Goal: Transaction & Acquisition: Purchase product/service

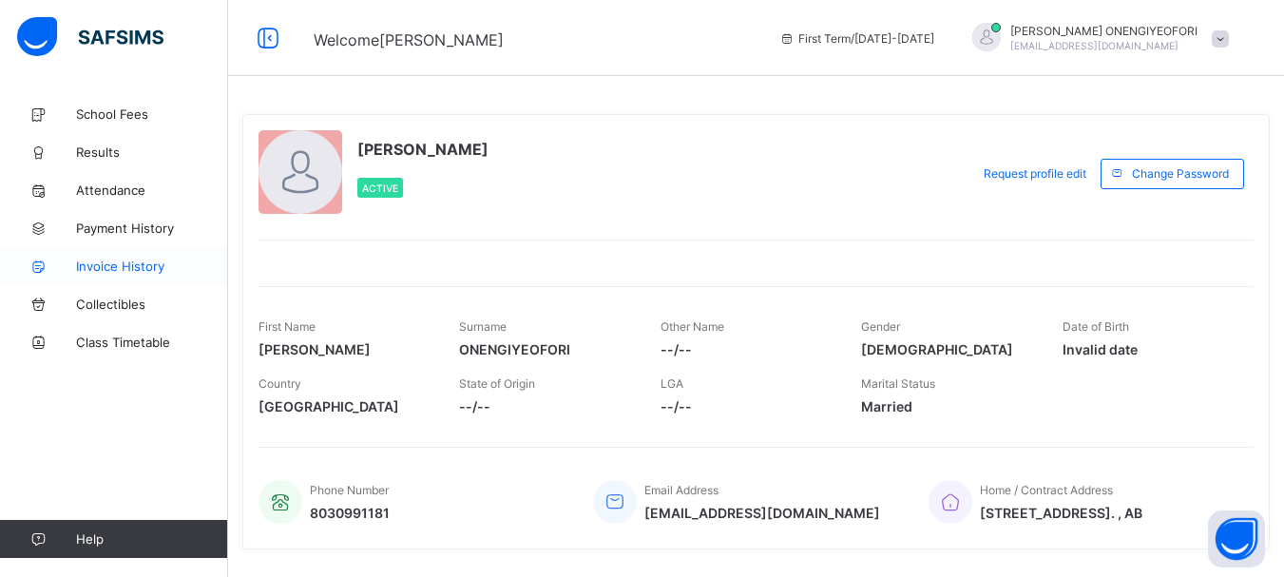
click at [122, 265] on span "Invoice History" at bounding box center [152, 265] width 152 height 15
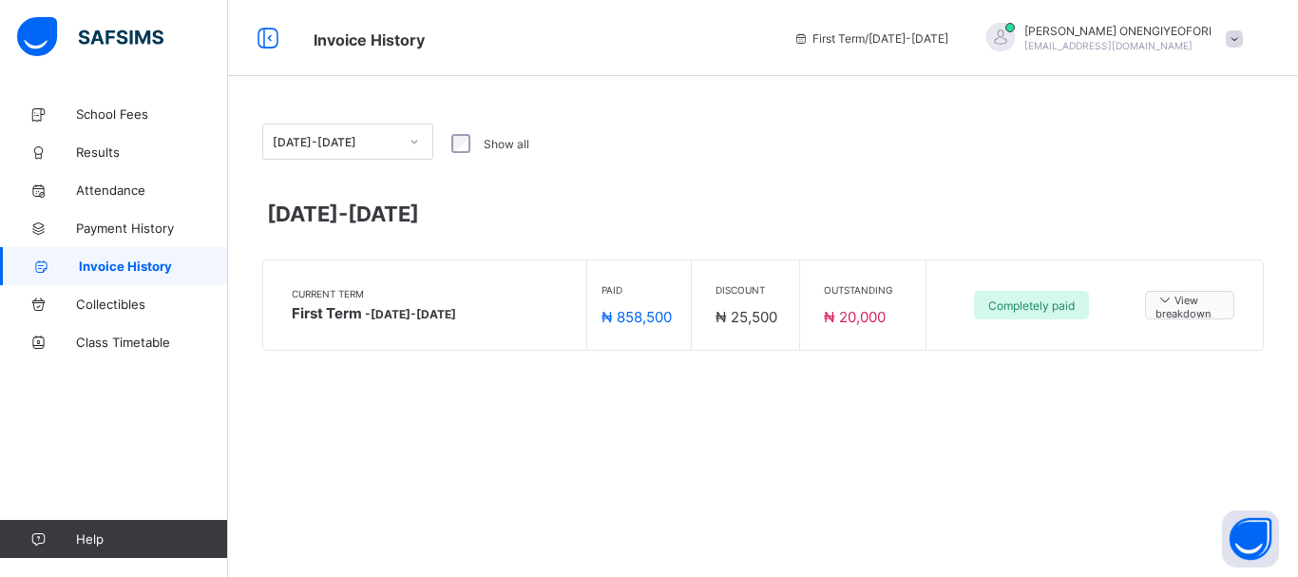
click at [1192, 306] on span "View breakdown" at bounding box center [1190, 305] width 68 height 29
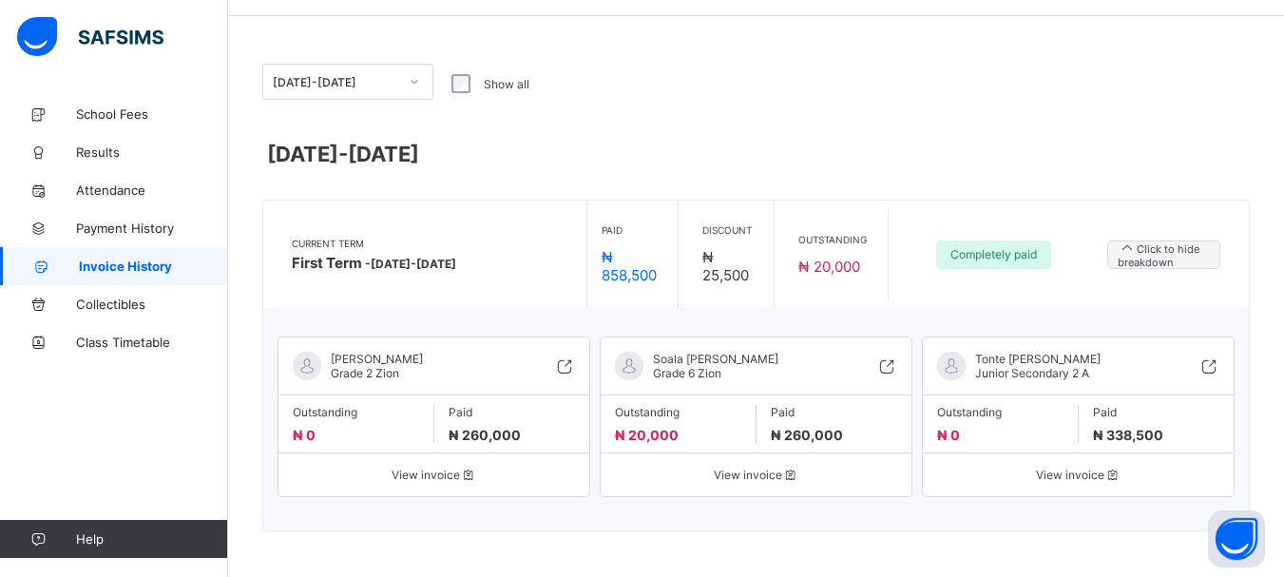
scroll to position [62, 0]
click at [756, 474] on span "View invoice" at bounding box center [756, 473] width 282 height 14
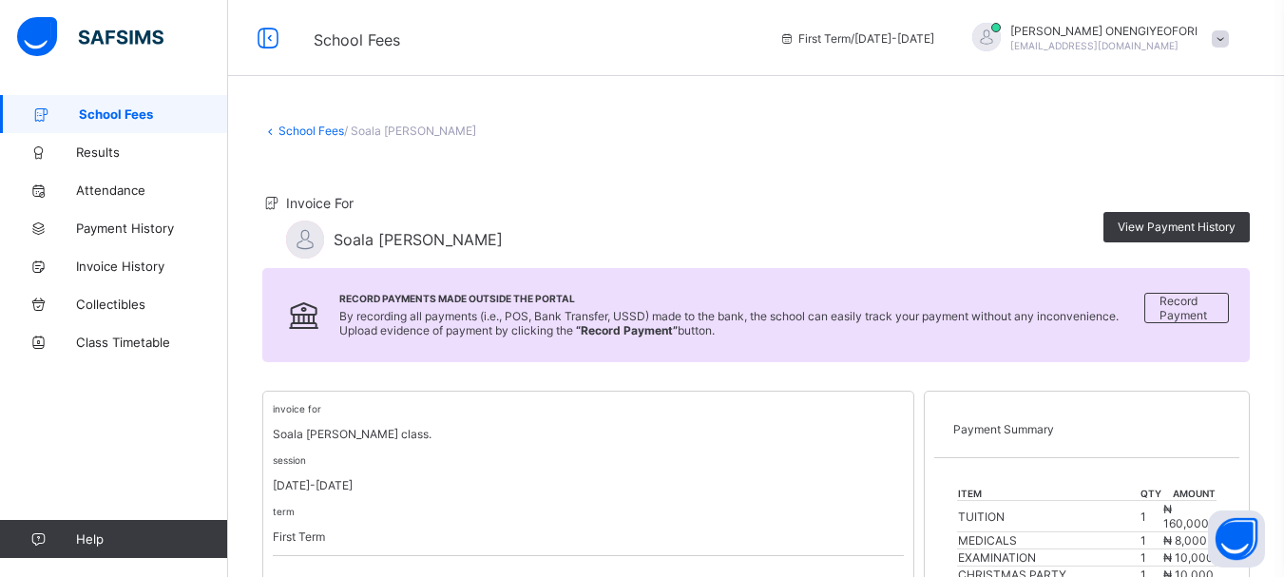
click at [767, 137] on div "School Fees / Soala [PERSON_NAME]" at bounding box center [755, 131] width 987 height 14
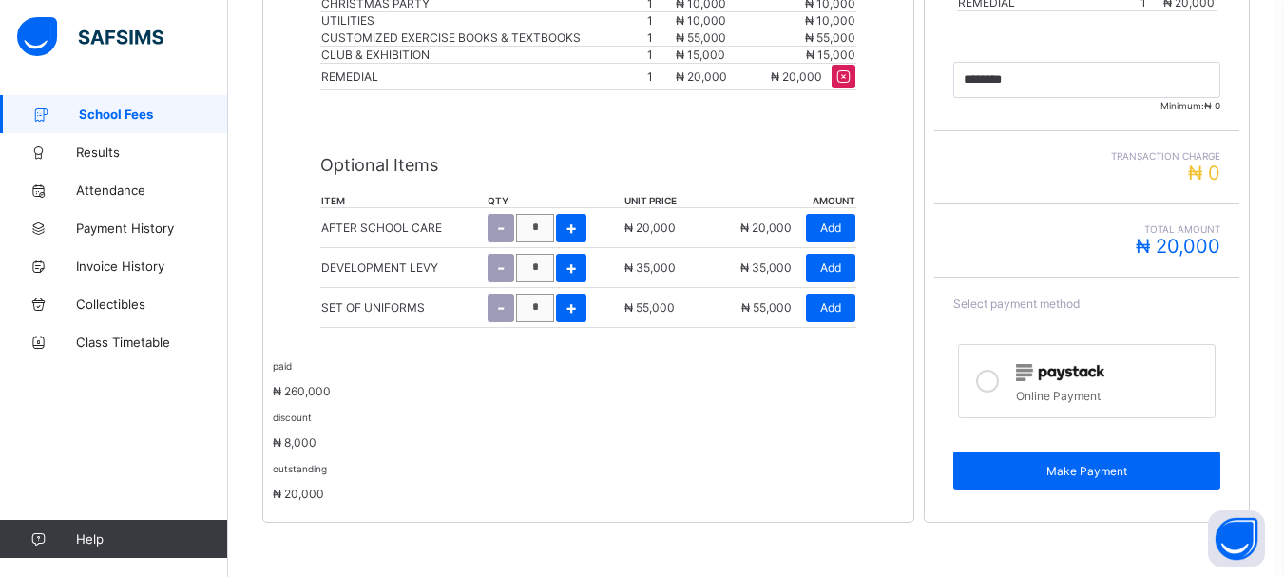
scroll to position [658, 0]
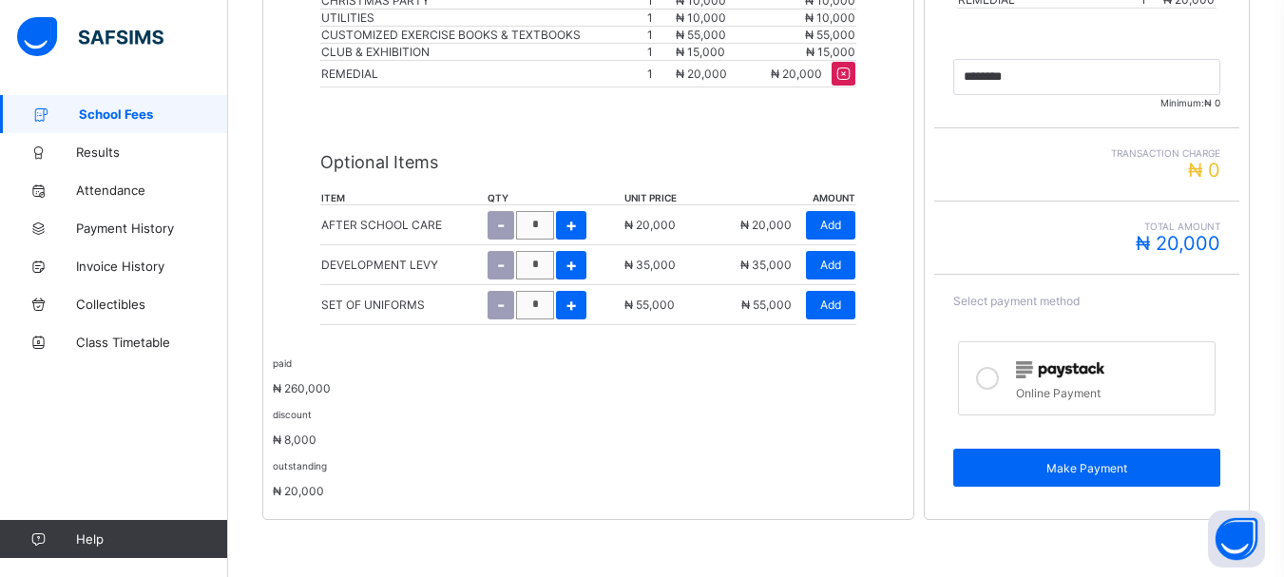
click at [995, 385] on icon at bounding box center [987, 378] width 23 height 23
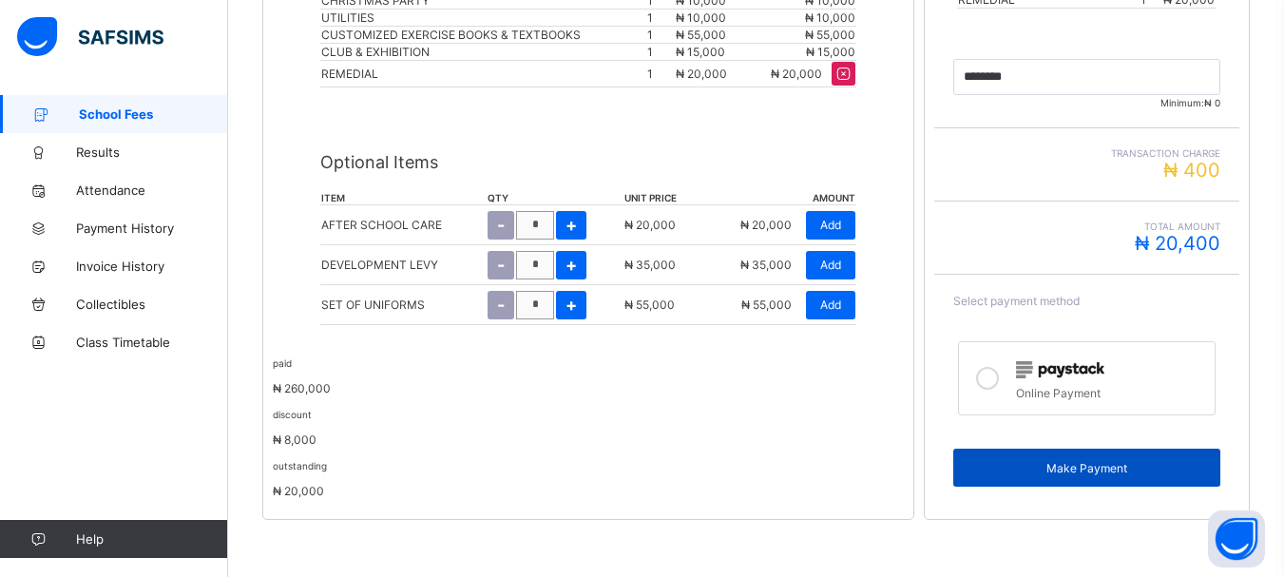
click at [1071, 463] on span "Make Payment" at bounding box center [1086, 468] width 239 height 14
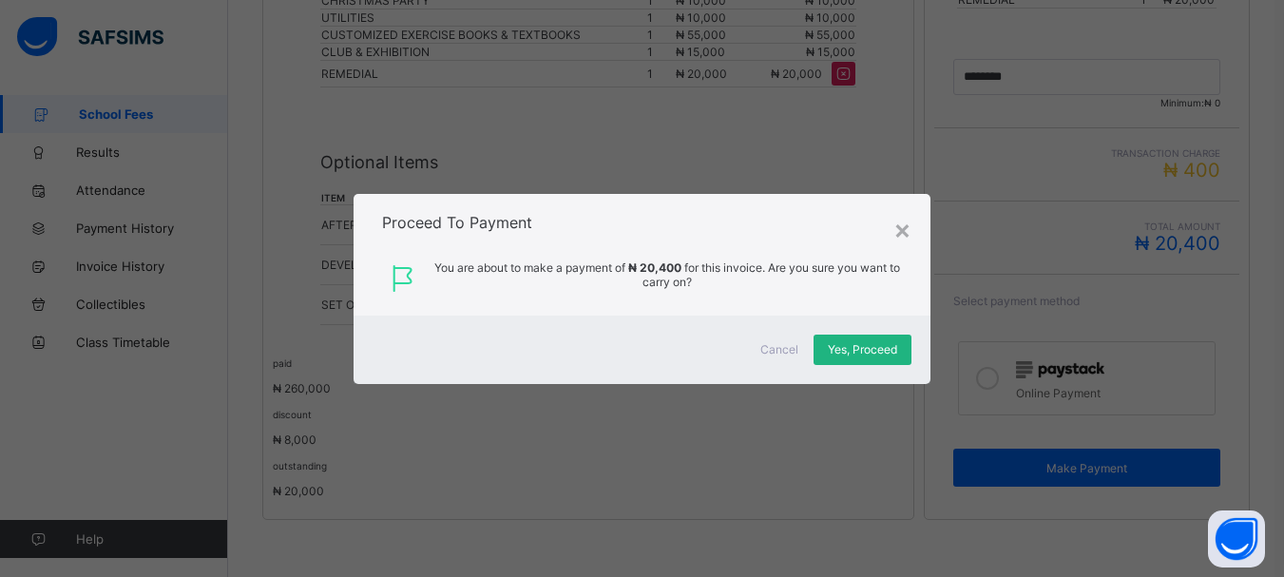
click at [864, 349] on span "Yes, Proceed" at bounding box center [862, 349] width 69 height 14
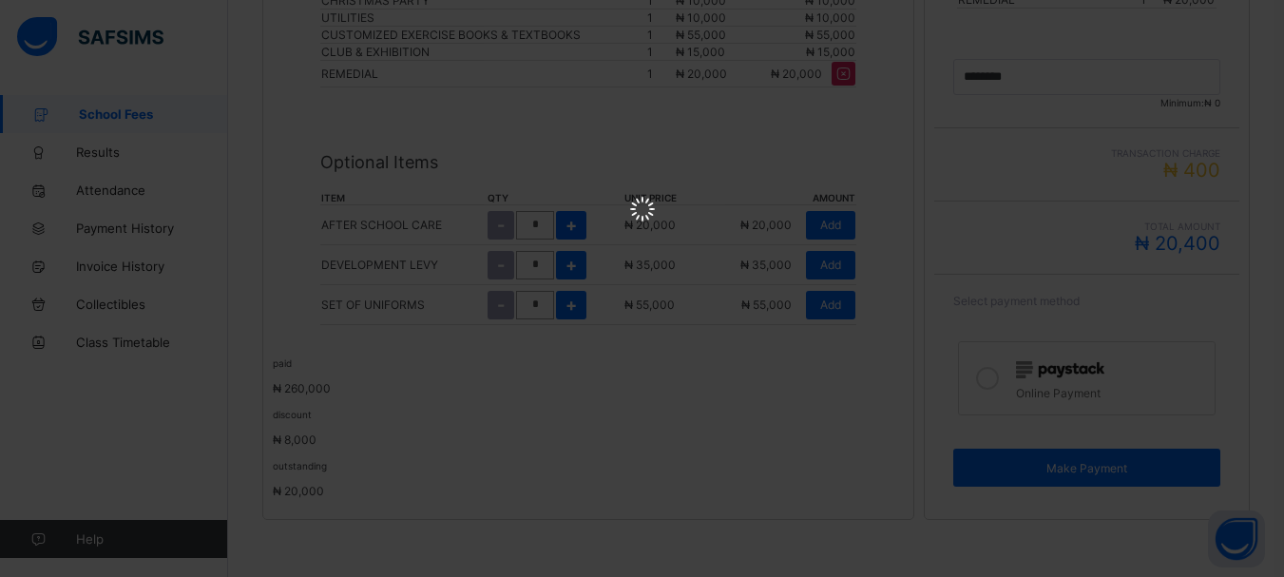
scroll to position [0, 0]
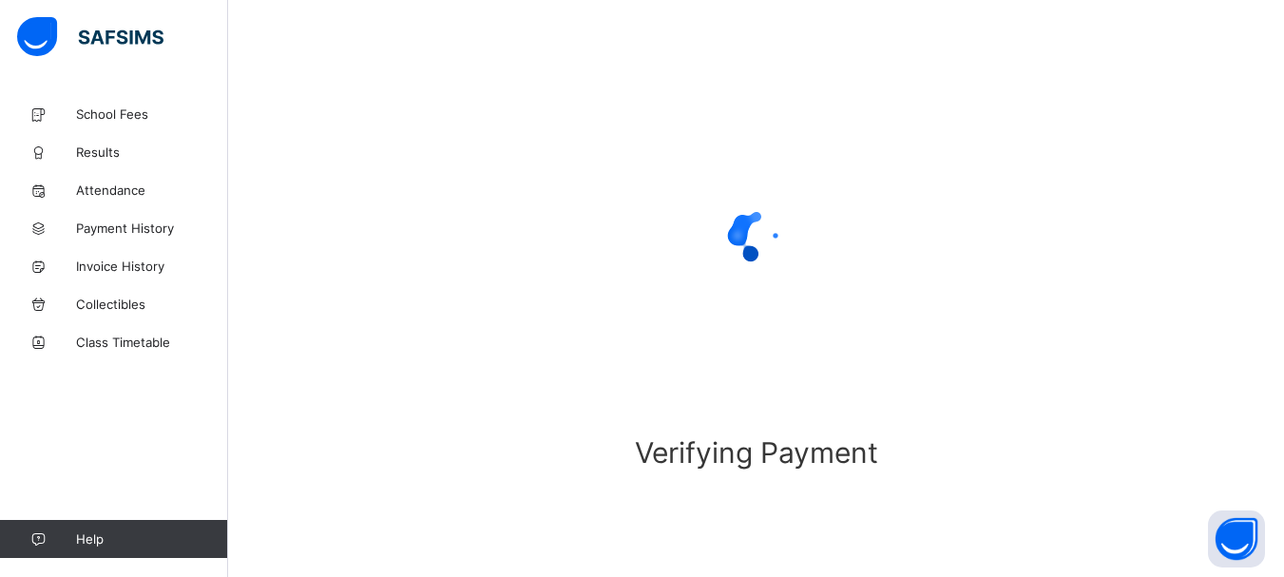
scroll to position [150, 0]
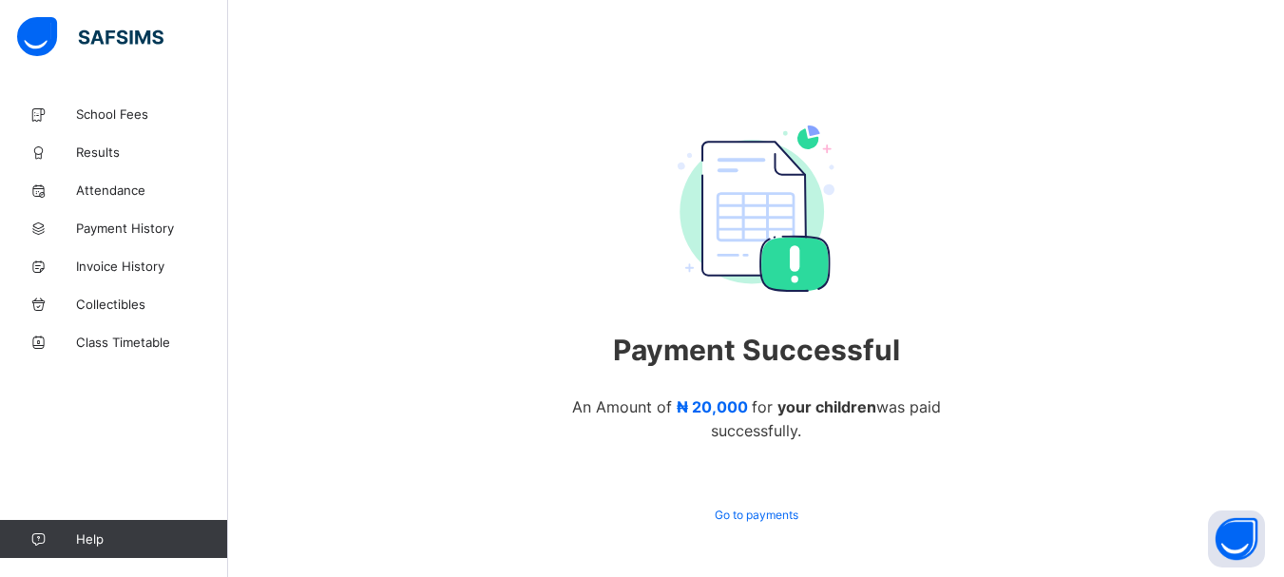
scroll to position [140, 0]
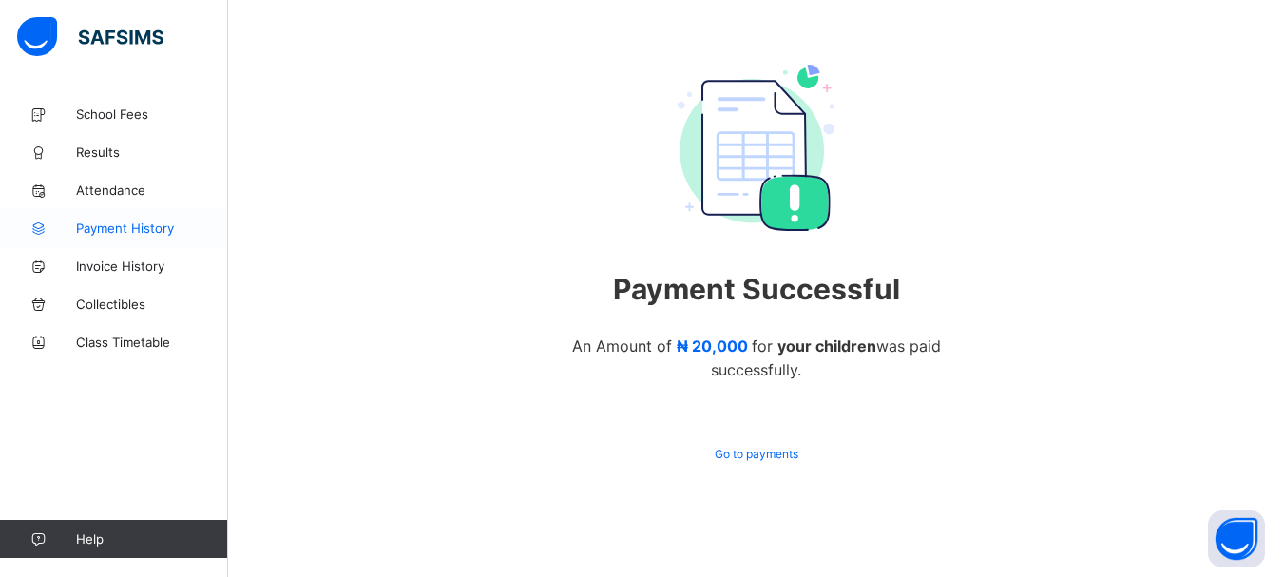
click at [124, 231] on span "Payment History" at bounding box center [152, 227] width 152 height 15
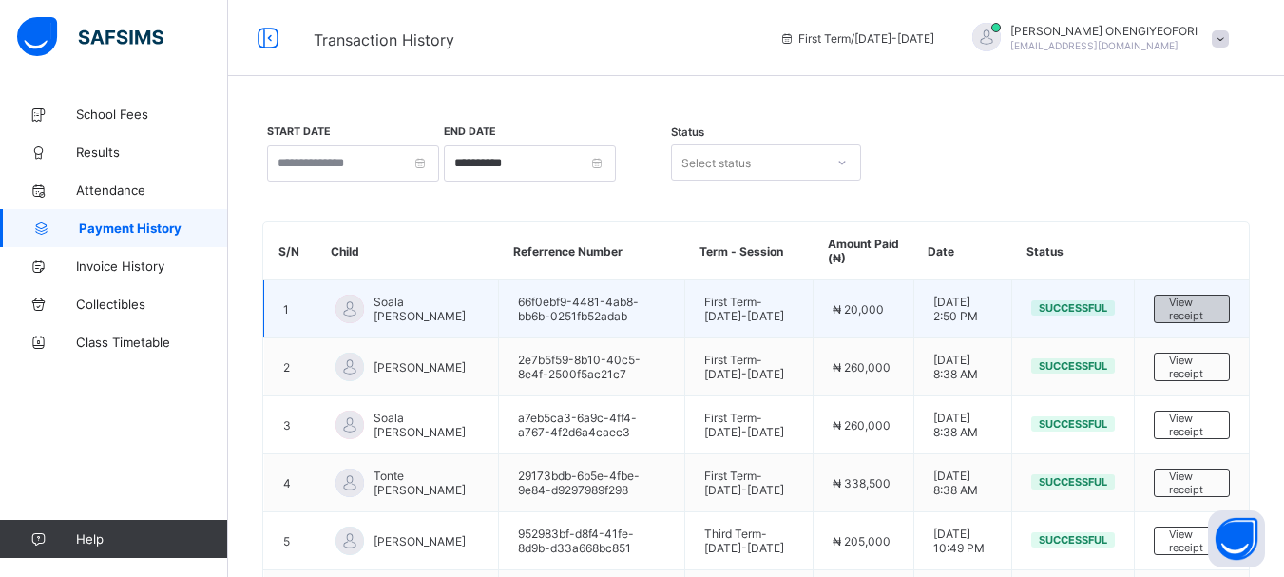
click at [1212, 304] on span "View receipt" at bounding box center [1192, 309] width 46 height 27
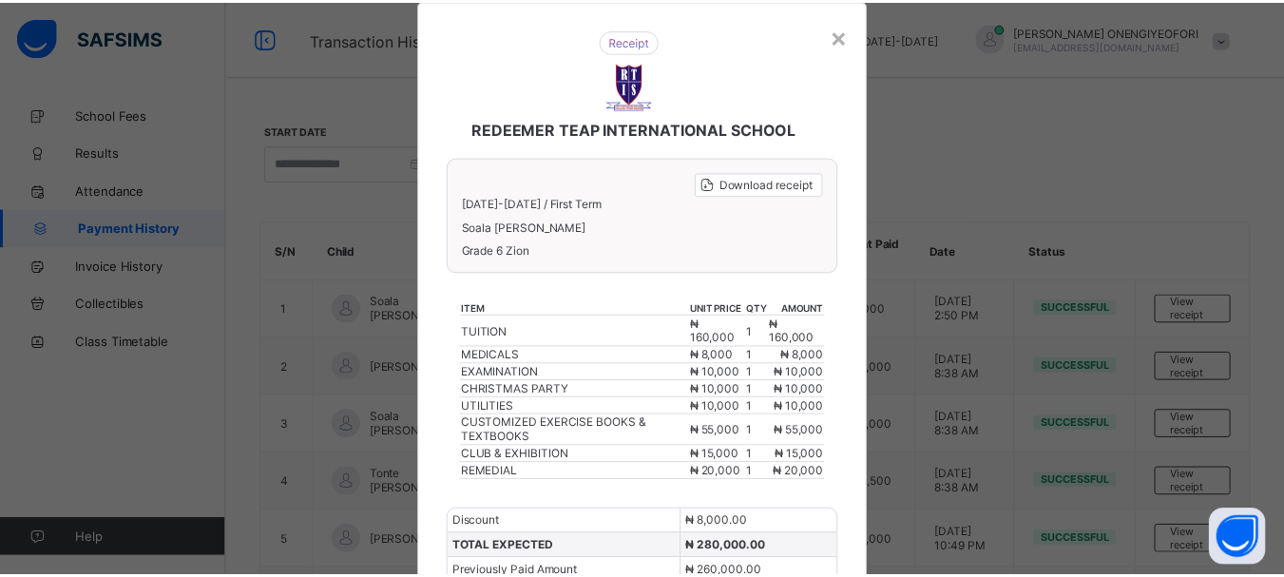
scroll to position [38, 0]
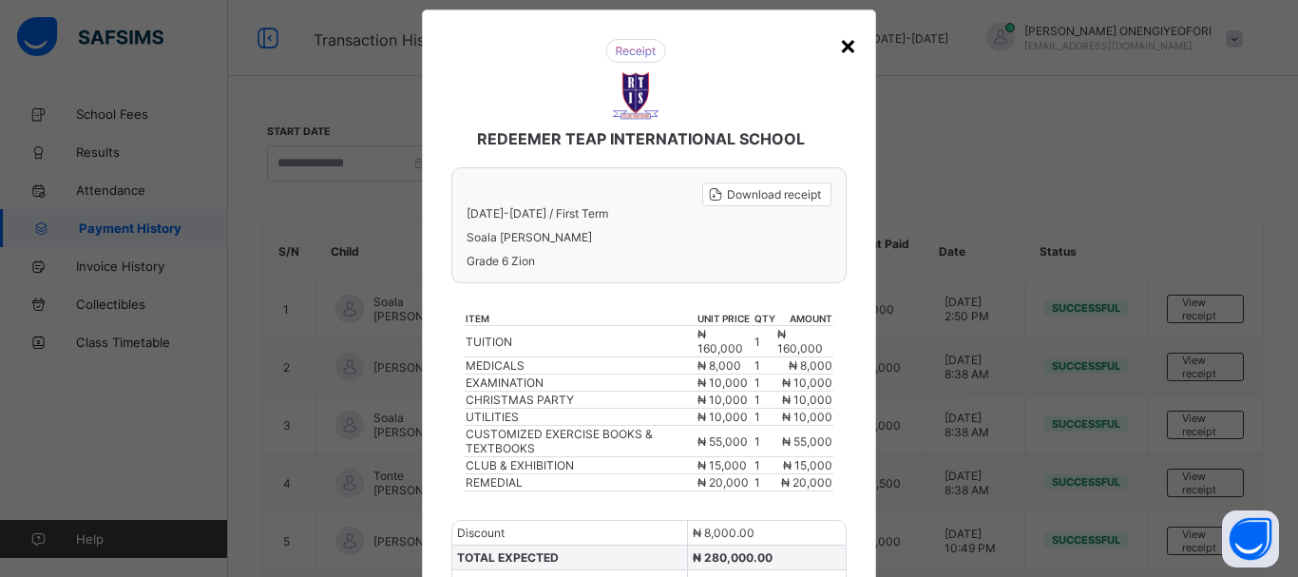
click at [848, 49] on div "×" at bounding box center [848, 45] width 18 height 32
